Goal: Task Accomplishment & Management: Use online tool/utility

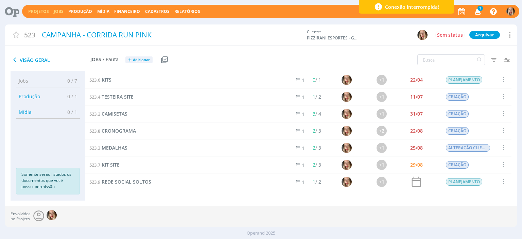
scroll to position [3, 0]
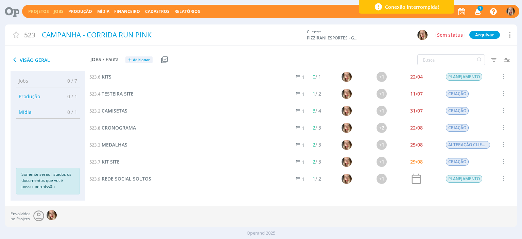
click at [57, 12] on link "Jobs" at bounding box center [59, 12] width 10 height 6
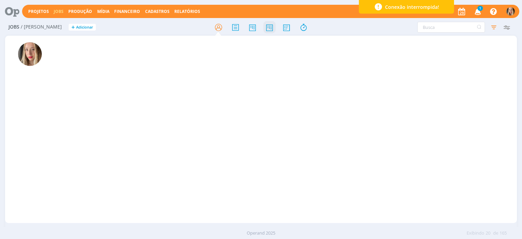
click at [270, 26] on icon at bounding box center [270, 27] width 12 height 13
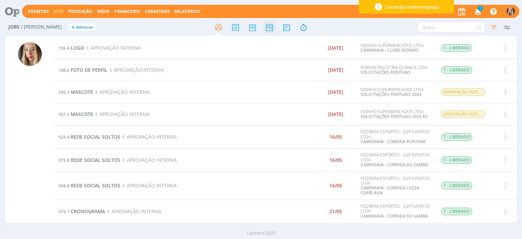
click at [270, 26] on icon at bounding box center [270, 27] width 12 height 13
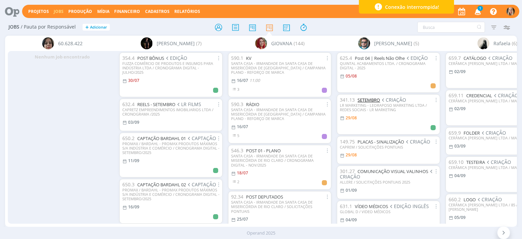
click at [369, 100] on link "SETEMBRO" at bounding box center [369, 100] width 22 height 6
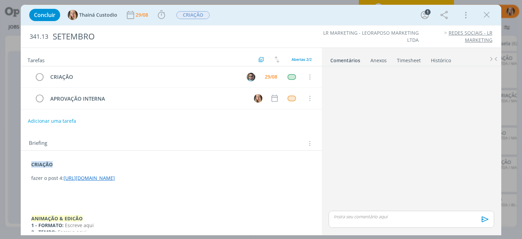
drag, startPoint x: 101, startPoint y: 171, endPoint x: 162, endPoint y: 188, distance: 62.6
click at [162, 188] on div "CRIAÇÃO fazer o post 4: [URL][DOMAIN_NAME] ANIMAÇÃO & EDICÃO 1 - FORMATO: Escre…" at bounding box center [171, 219] width 290 height 120
drag, startPoint x: 161, startPoint y: 196, endPoint x: 87, endPoint y: 164, distance: 80.2
click at [161, 196] on p "dialog" at bounding box center [171, 192] width 279 height 7
drag, startPoint x: 64, startPoint y: 174, endPoint x: 158, endPoint y: 191, distance: 95.5
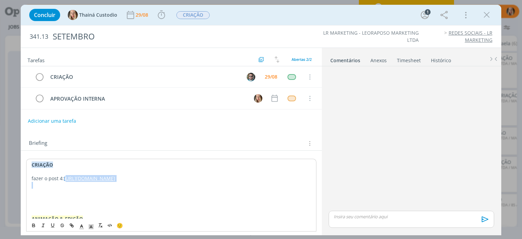
click at [158, 191] on div "CRIAÇÃO fazer o post 4: [URL][DOMAIN_NAME] ANIMAÇÃO & EDICÃO 1 - FORMATO: Escre…" at bounding box center [171, 219] width 290 height 120
copy link "[URL][DOMAIN_NAME]"
